Goal: Navigation & Orientation: Find specific page/section

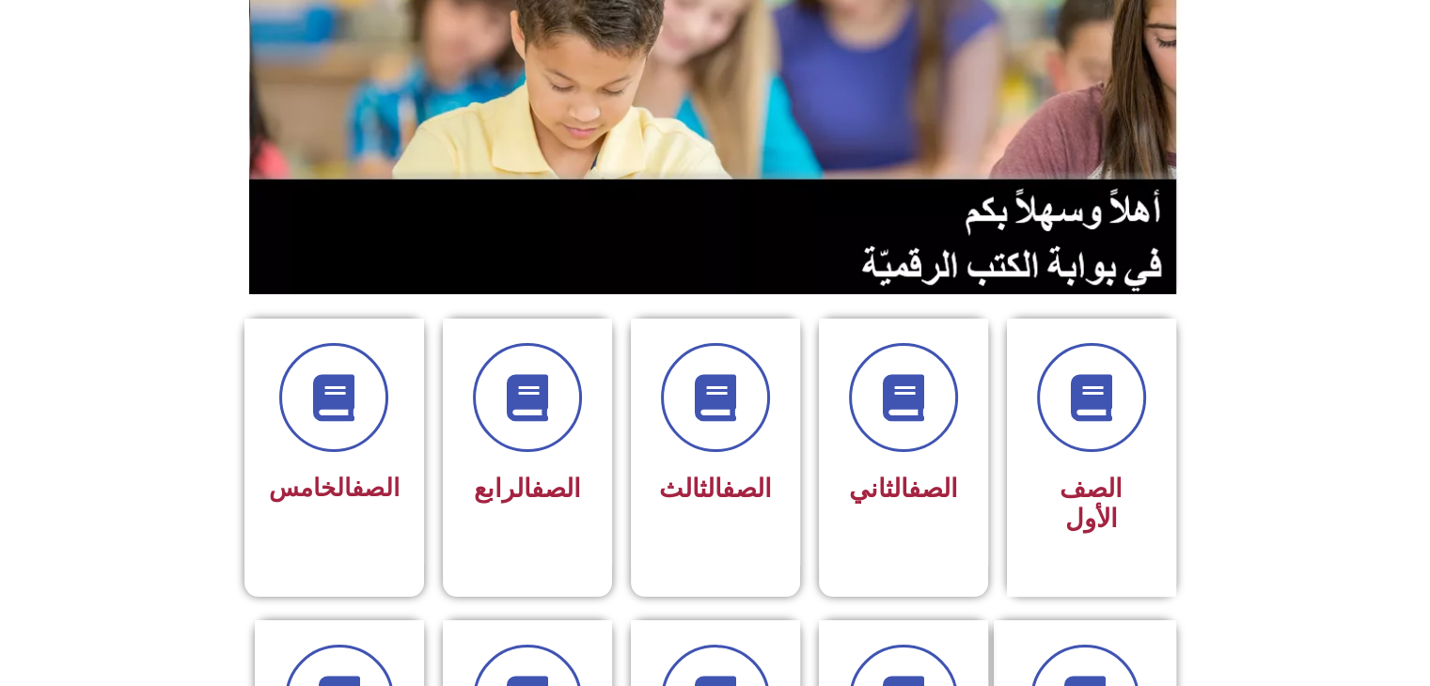
scroll to position [213, 0]
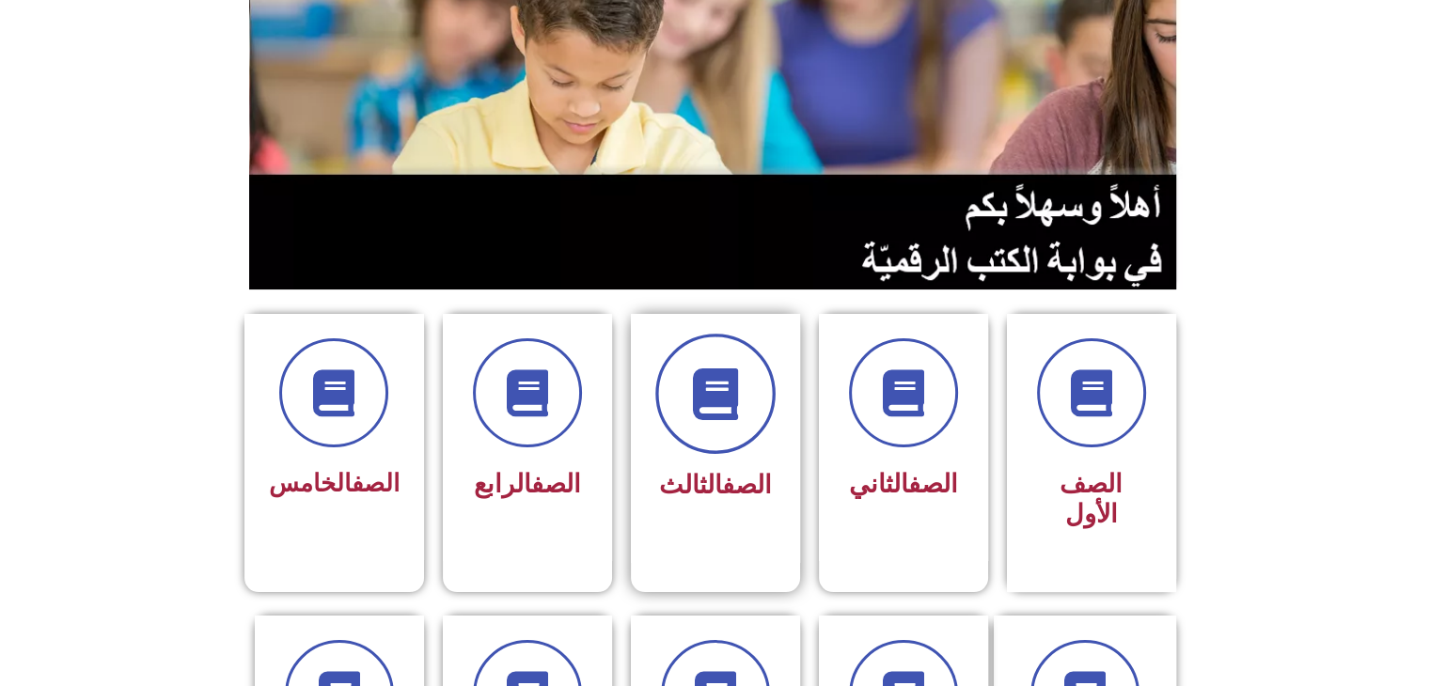
click at [752, 401] on span at bounding box center [715, 394] width 120 height 120
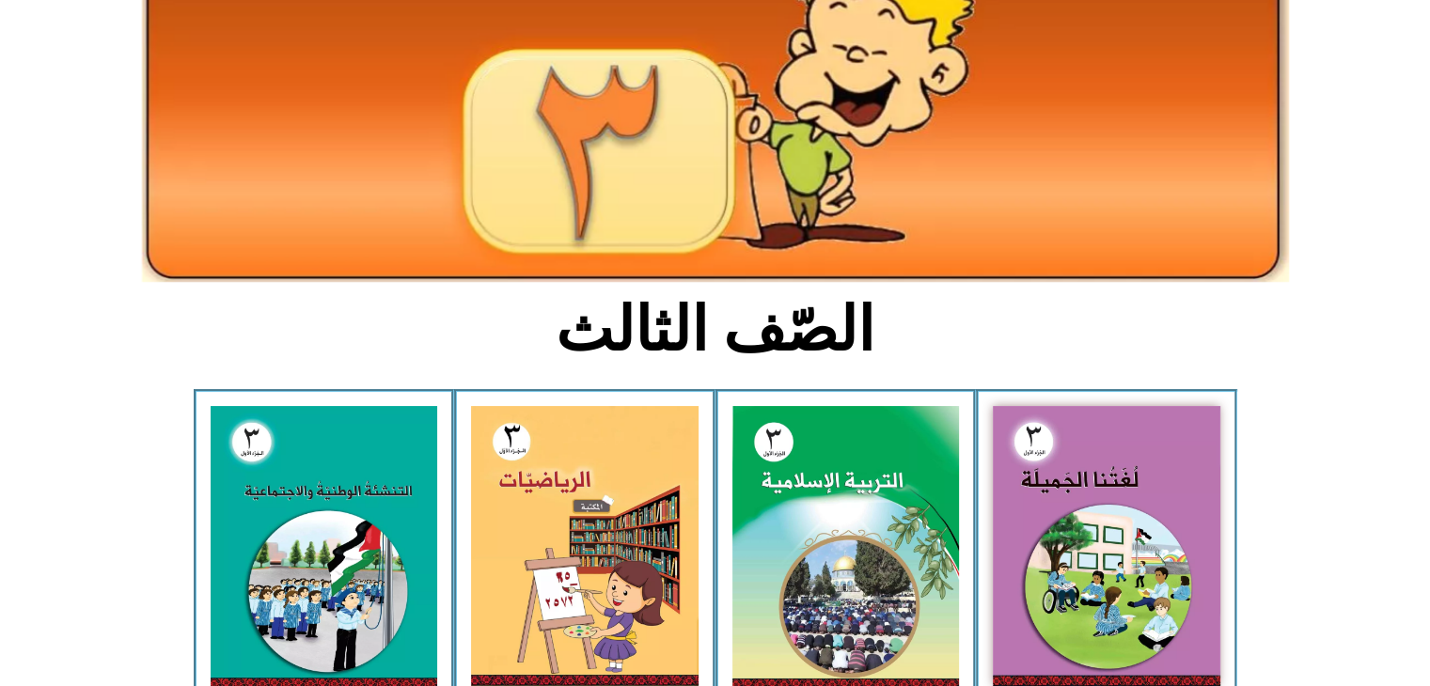
scroll to position [199, 0]
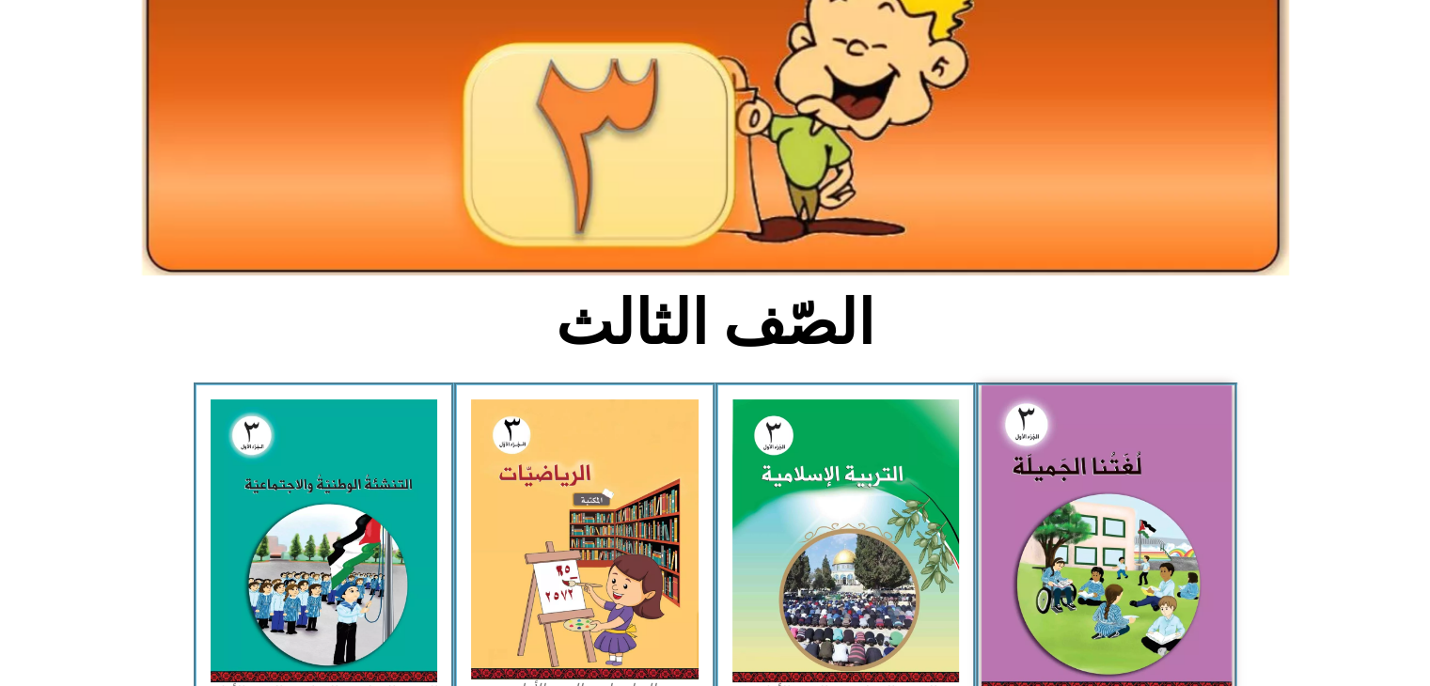
click at [1121, 452] on img at bounding box center [1106, 538] width 250 height 307
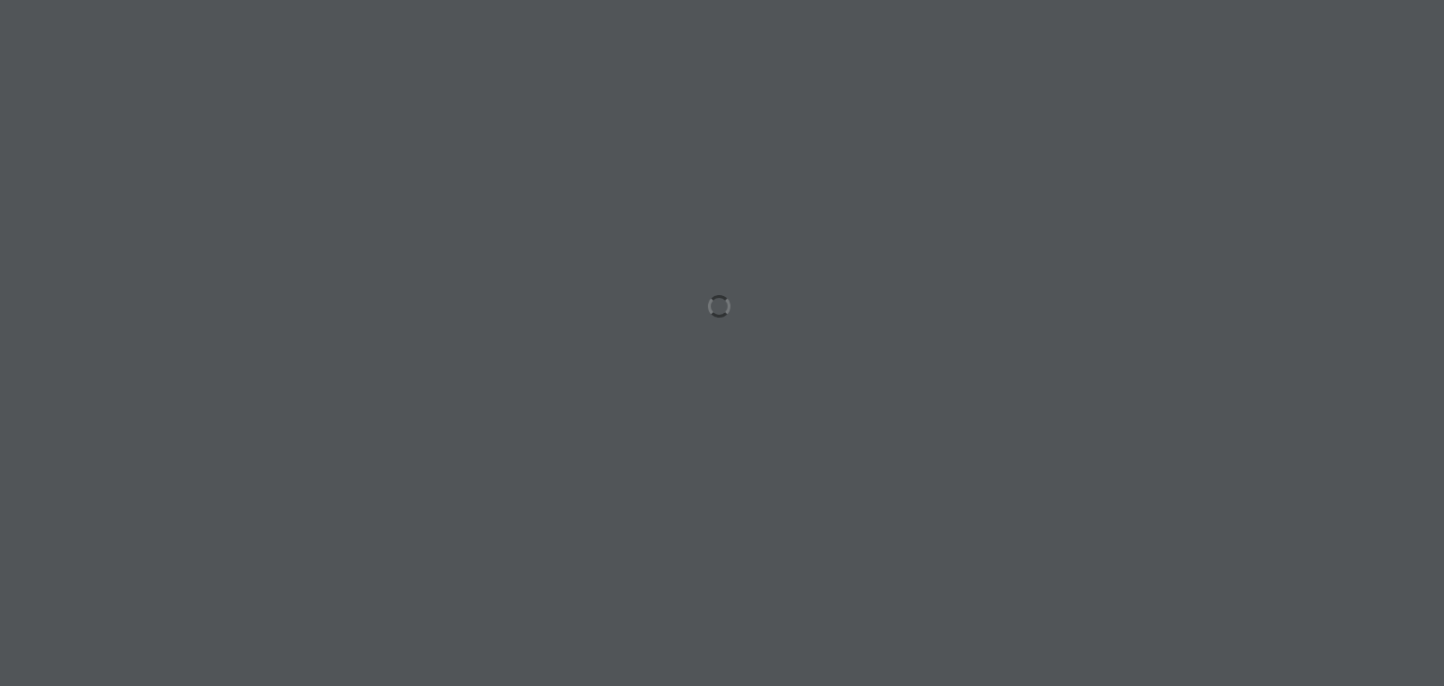
click at [110, 348] on div at bounding box center [722, 343] width 1444 height 686
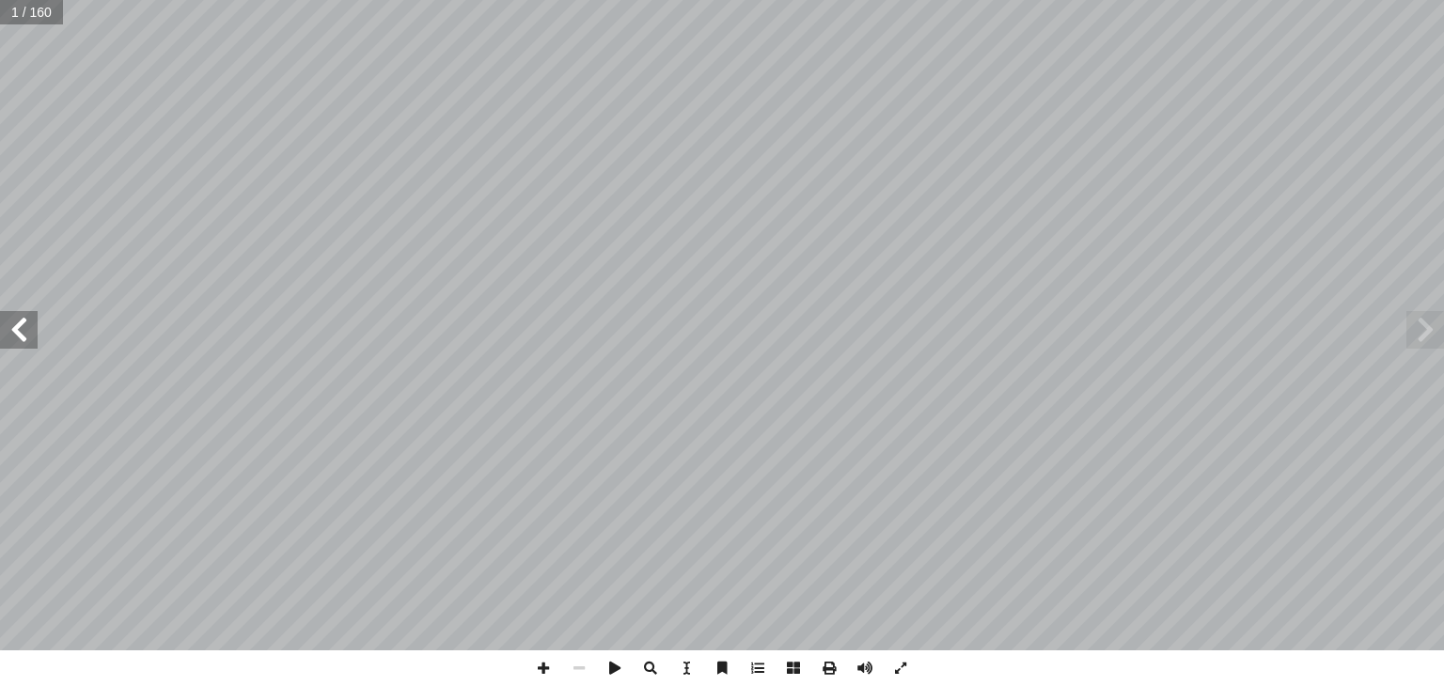
click at [19, 339] on span at bounding box center [19, 330] width 38 height 38
click at [37, 331] on span at bounding box center [19, 330] width 38 height 38
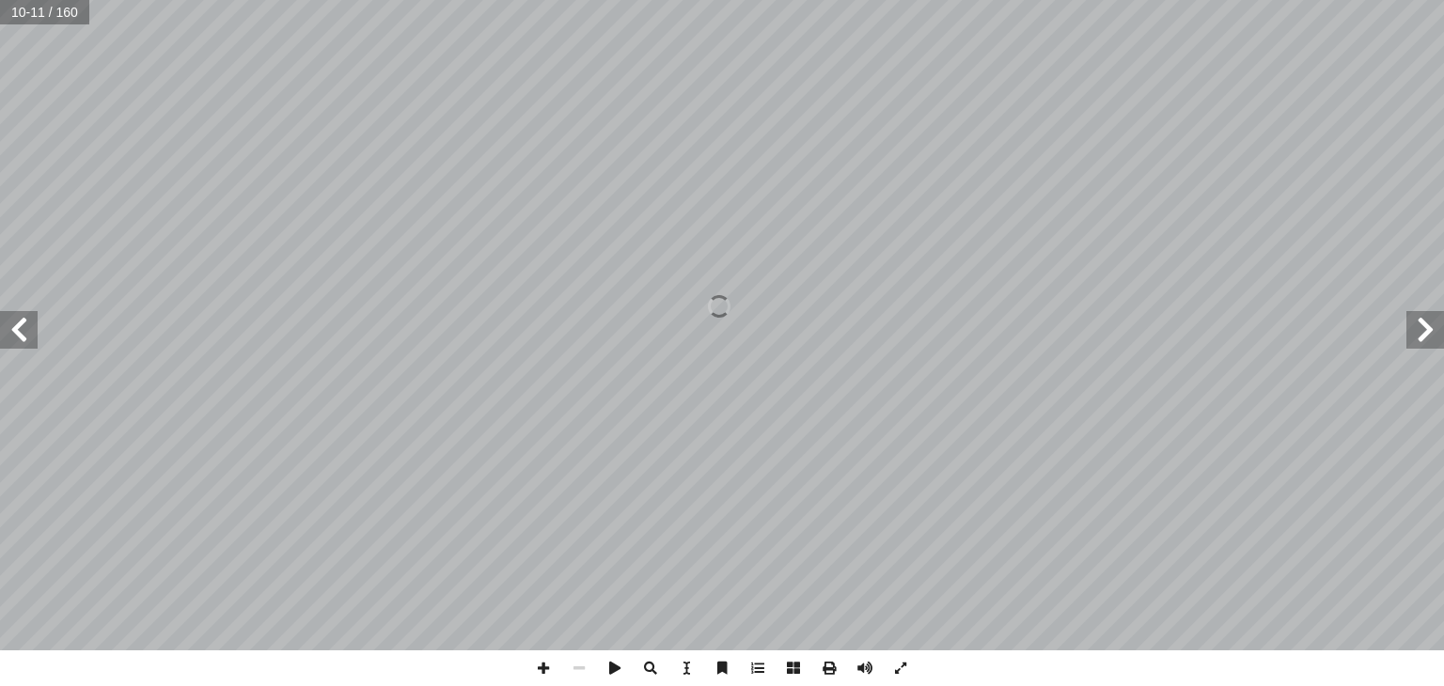
click at [37, 331] on span at bounding box center [19, 330] width 38 height 38
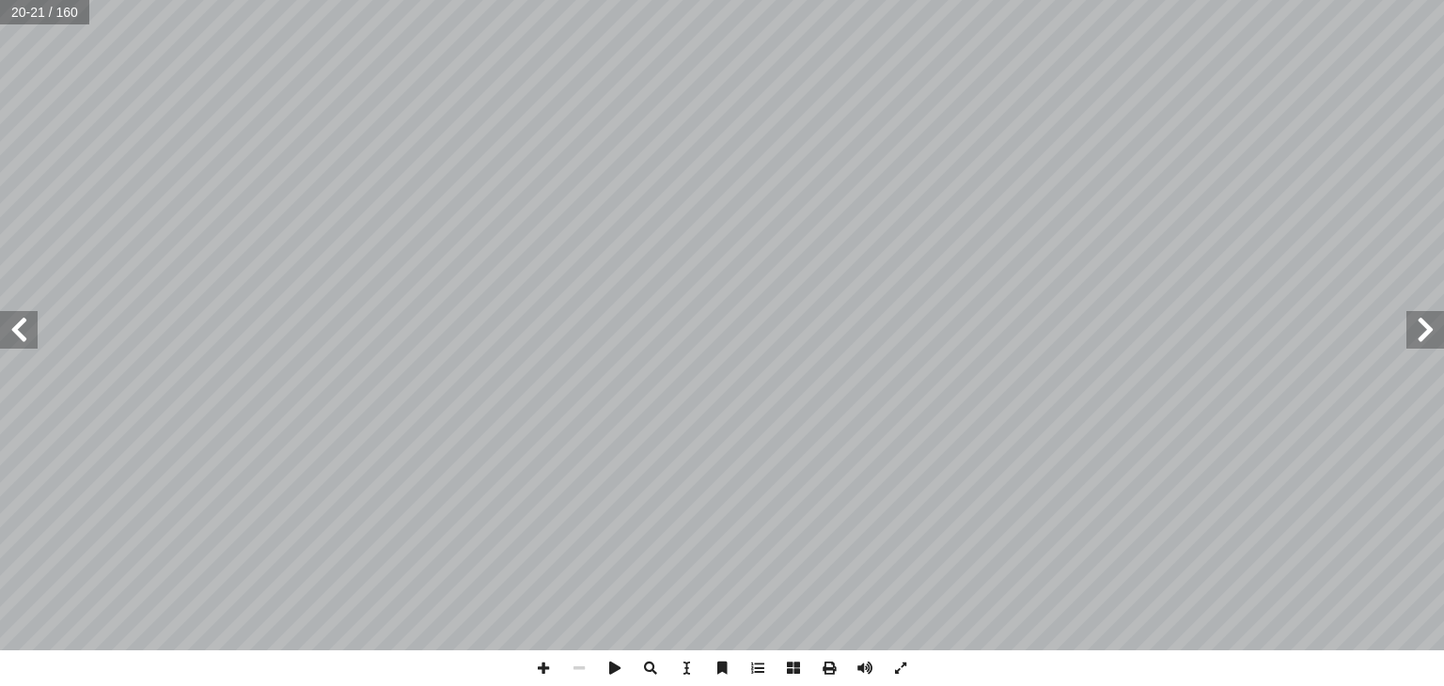
drag, startPoint x: 37, startPoint y: 326, endPoint x: 21, endPoint y: 321, distance: 16.7
click at [21, 321] on span at bounding box center [19, 330] width 38 height 38
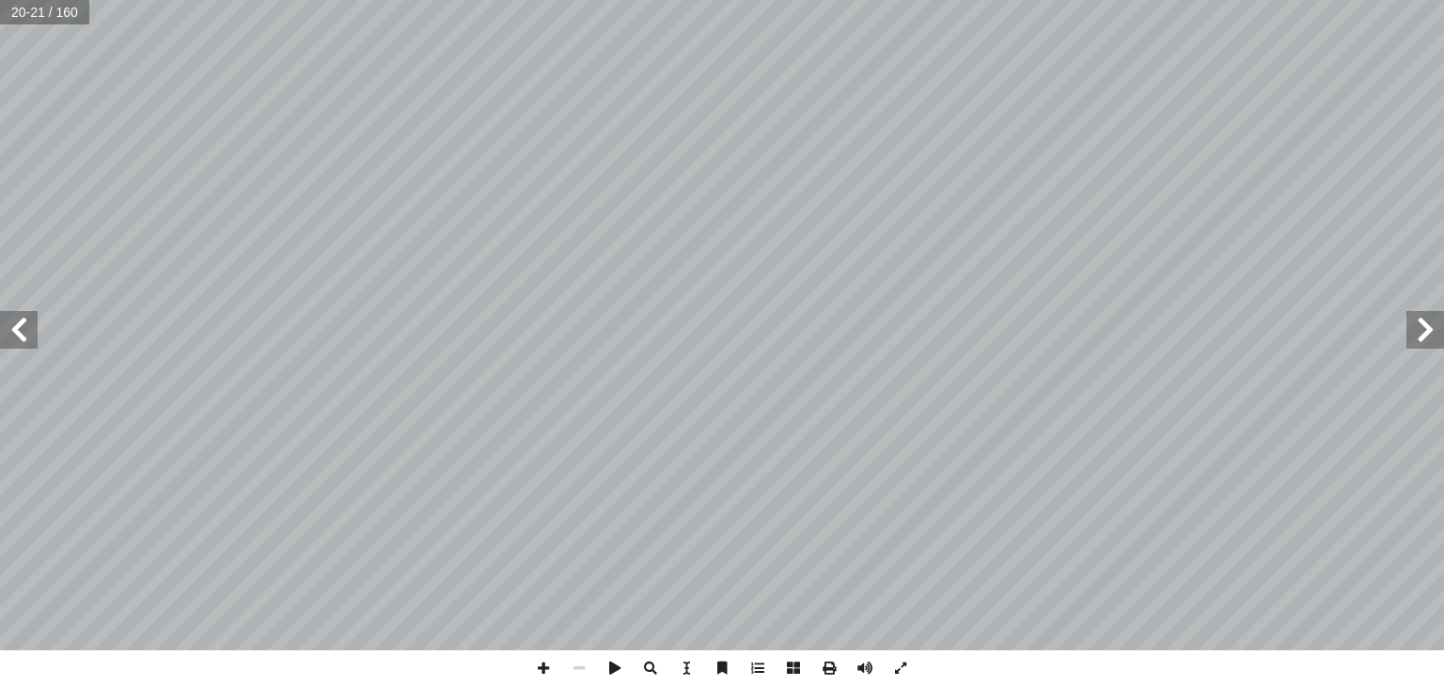
click at [21, 321] on span at bounding box center [19, 330] width 38 height 38
click at [11, 321] on span at bounding box center [19, 330] width 38 height 38
